Goal: Transaction & Acquisition: Purchase product/service

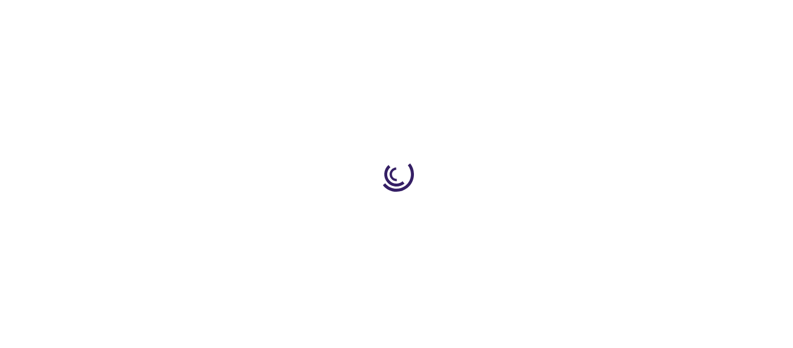
type input "0"
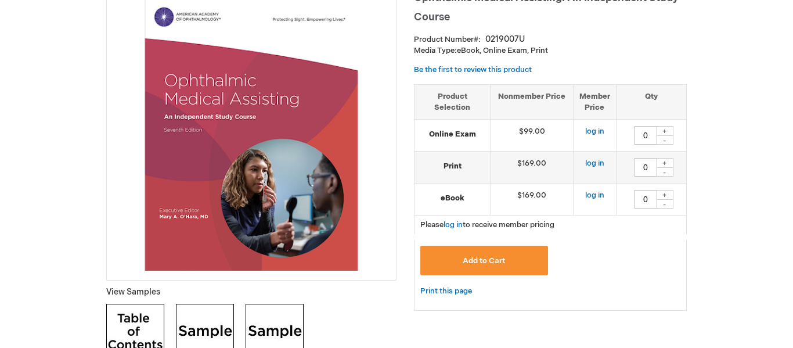
scroll to position [186, 0]
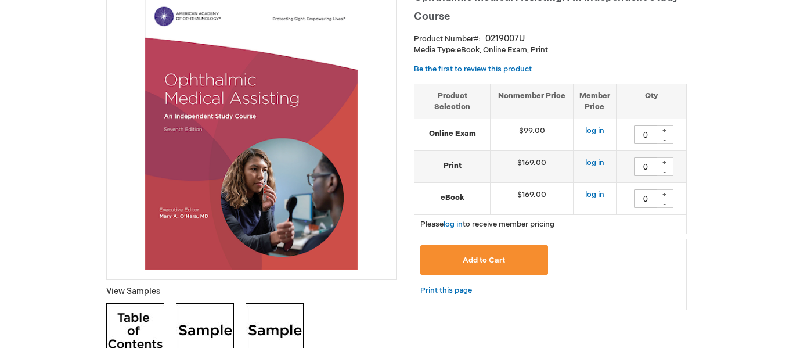
click at [504, 259] on span "Add to Cart" at bounding box center [484, 259] width 42 height 9
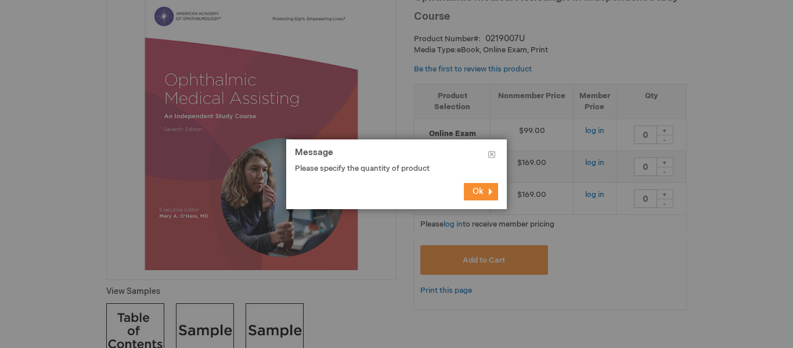
click at [495, 193] on button "Ok" at bounding box center [481, 191] width 34 height 17
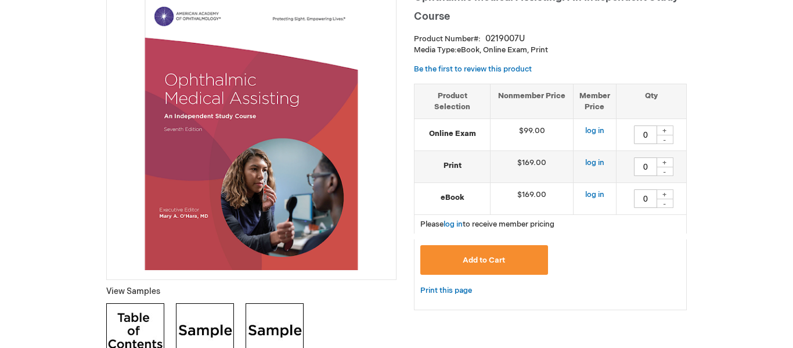
click at [670, 193] on div "+" at bounding box center [664, 194] width 17 height 10
type input "1"
click at [514, 254] on button "Add to Cart" at bounding box center [484, 260] width 128 height 30
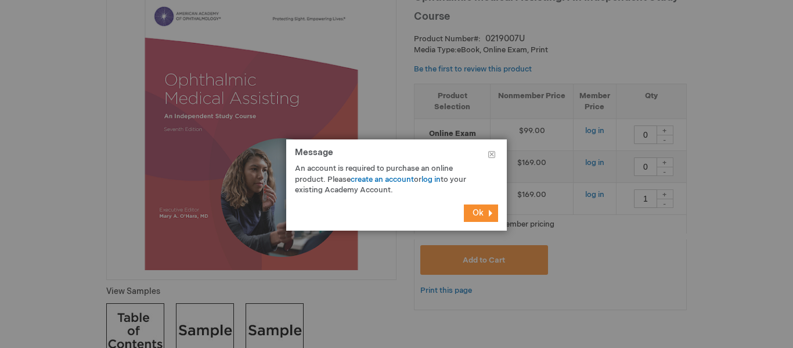
click at [485, 211] on button "Ok" at bounding box center [481, 212] width 34 height 17
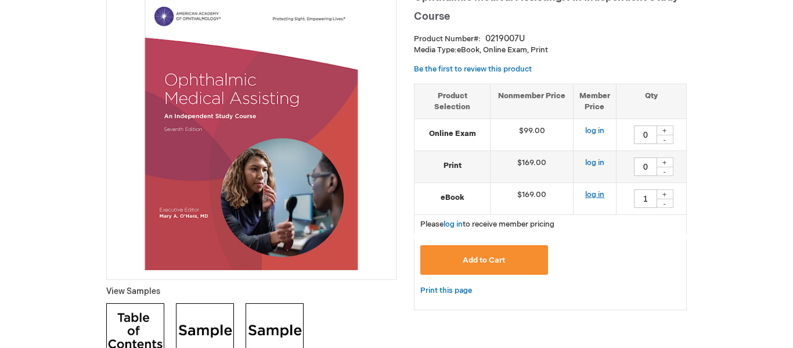
click at [587, 193] on link "log in" at bounding box center [594, 194] width 19 height 9
